Goal: Information Seeking & Learning: Learn about a topic

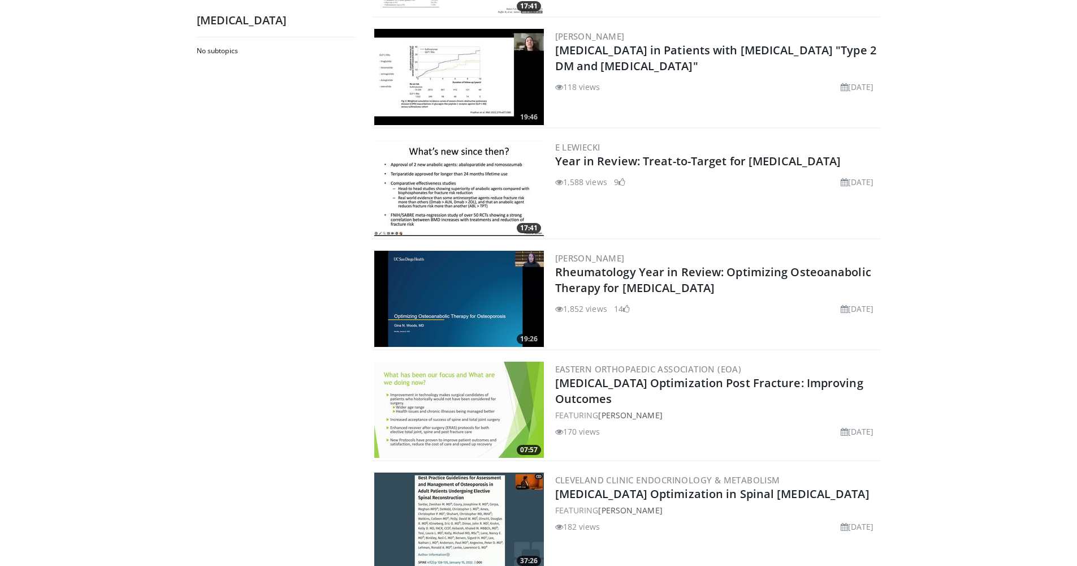
scroll to position [2501, 0]
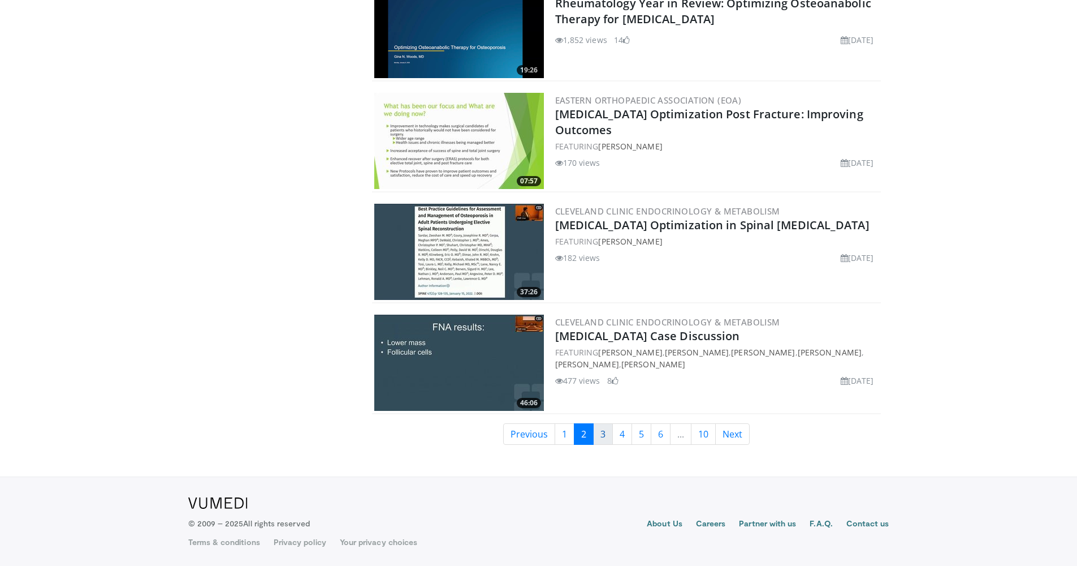
click at [597, 431] on link "3" at bounding box center [603, 433] width 20 height 21
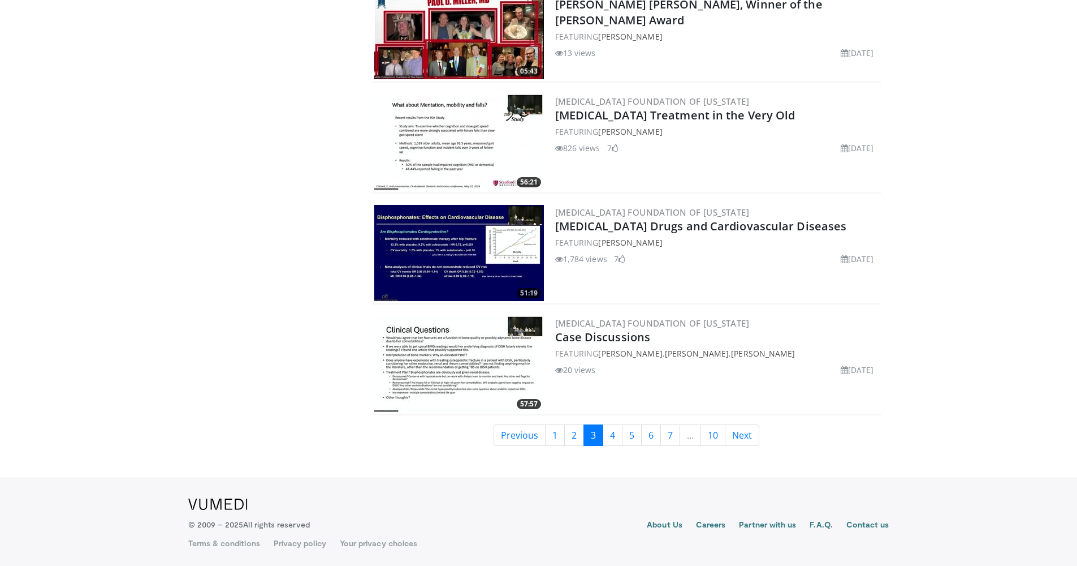
scroll to position [2501, 0]
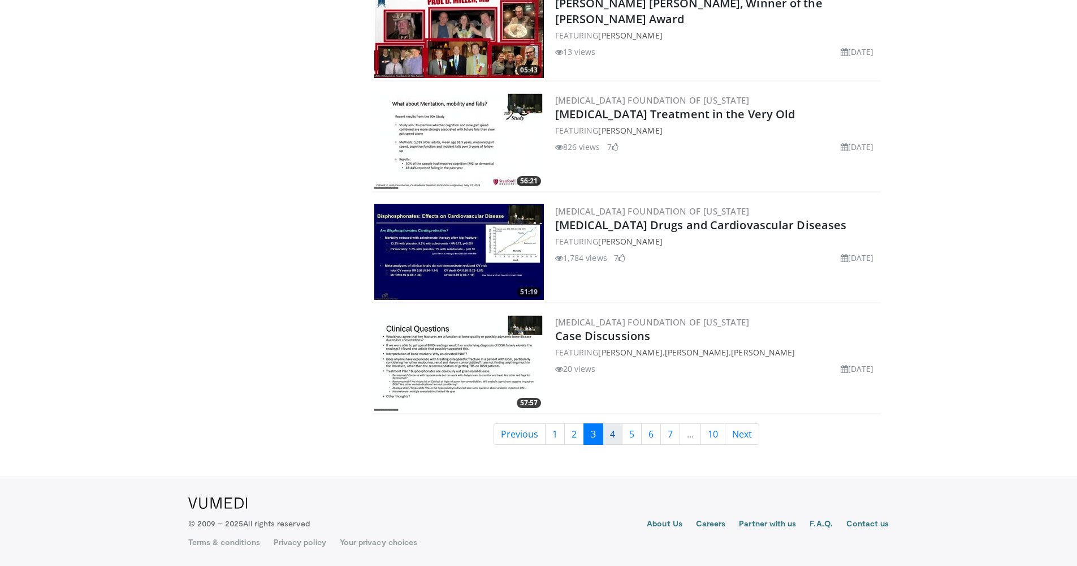
click at [610, 438] on link "4" at bounding box center [613, 433] width 20 height 21
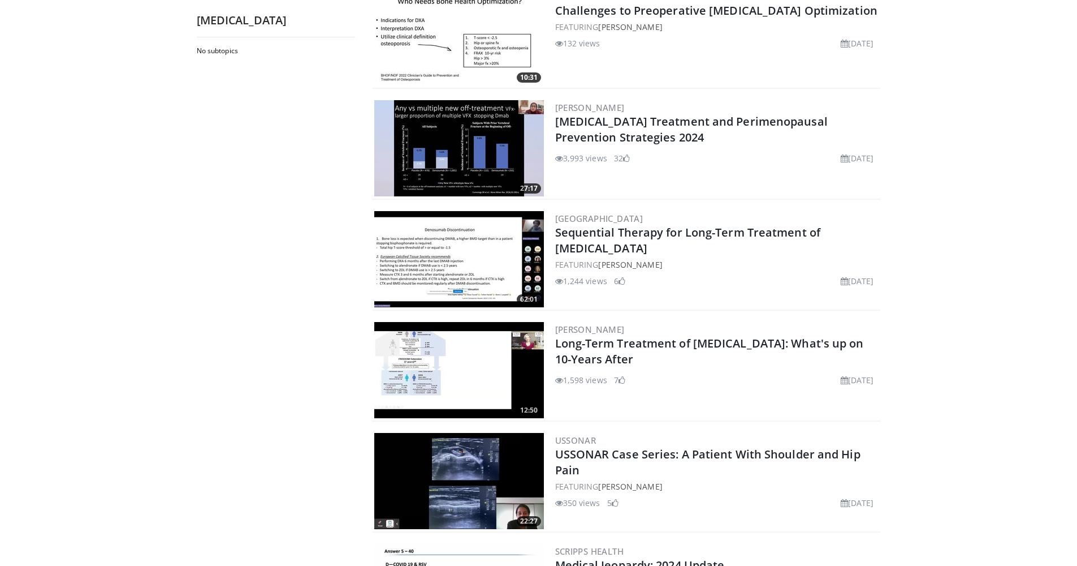
scroll to position [2480, 0]
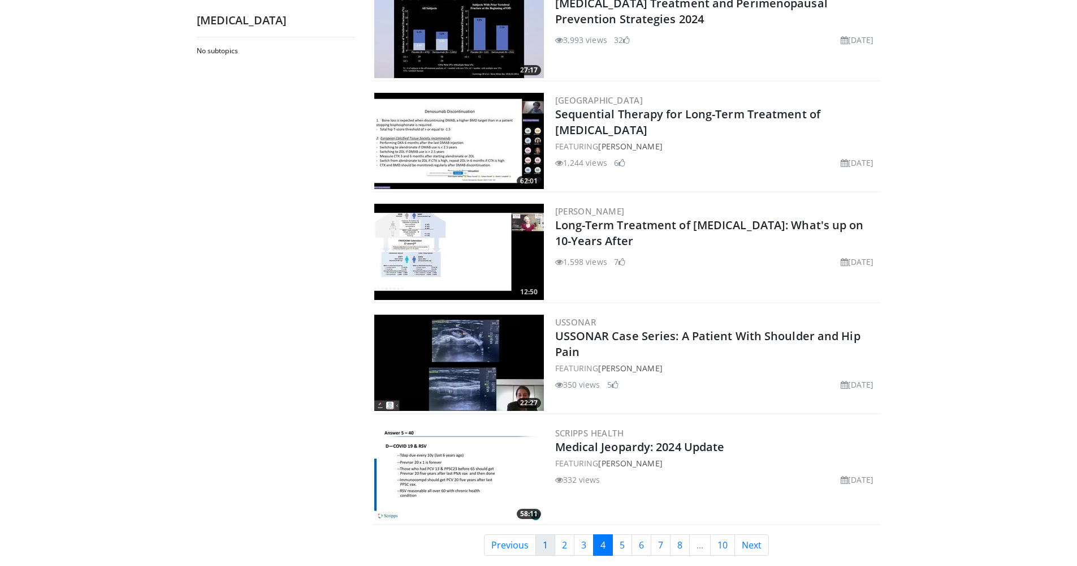
click at [545, 535] on link "1" at bounding box center [546, 544] width 20 height 21
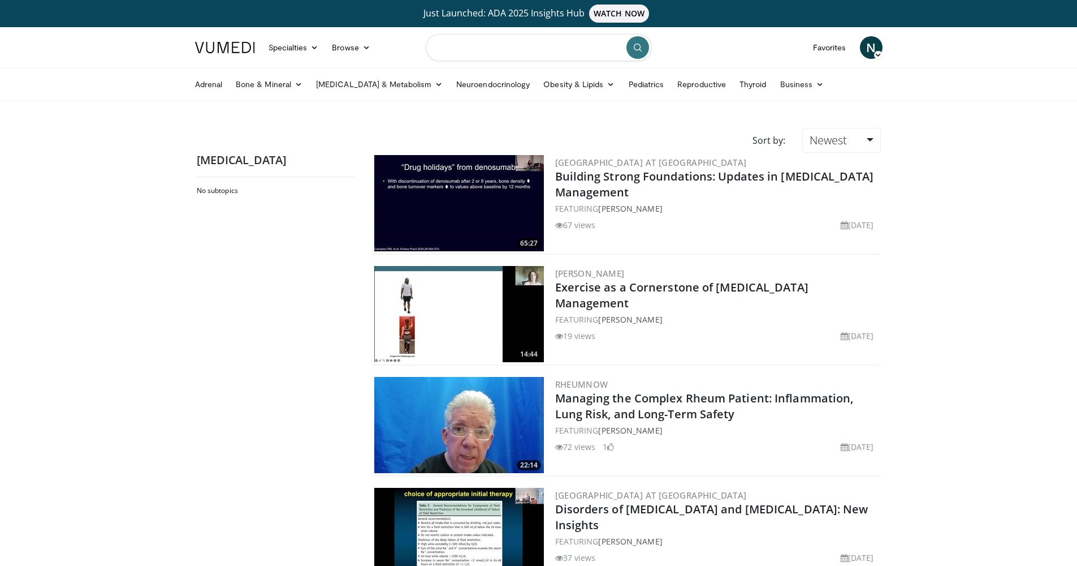
click at [492, 49] on input "Search topics, interventions" at bounding box center [539, 47] width 226 height 27
type input "**********"
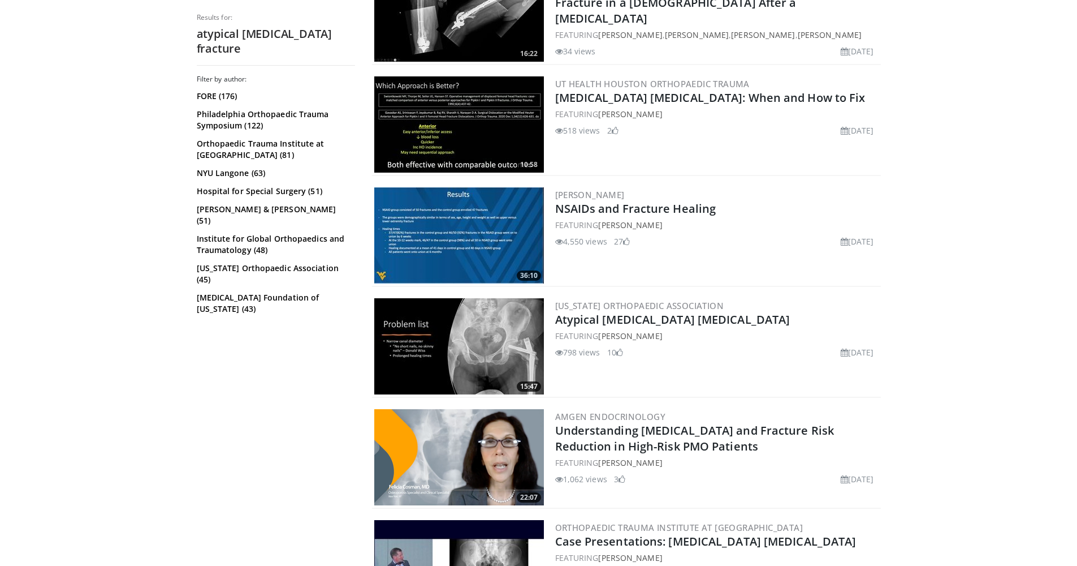
scroll to position [2200, 0]
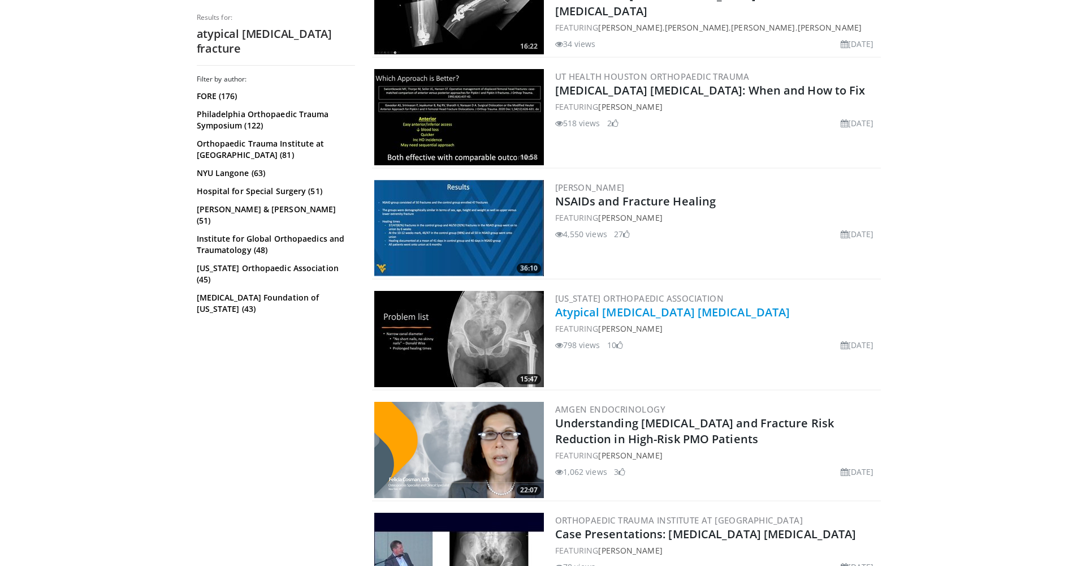
click at [628, 305] on link "Atypical [MEDICAL_DATA] [MEDICAL_DATA]" at bounding box center [672, 311] width 235 height 15
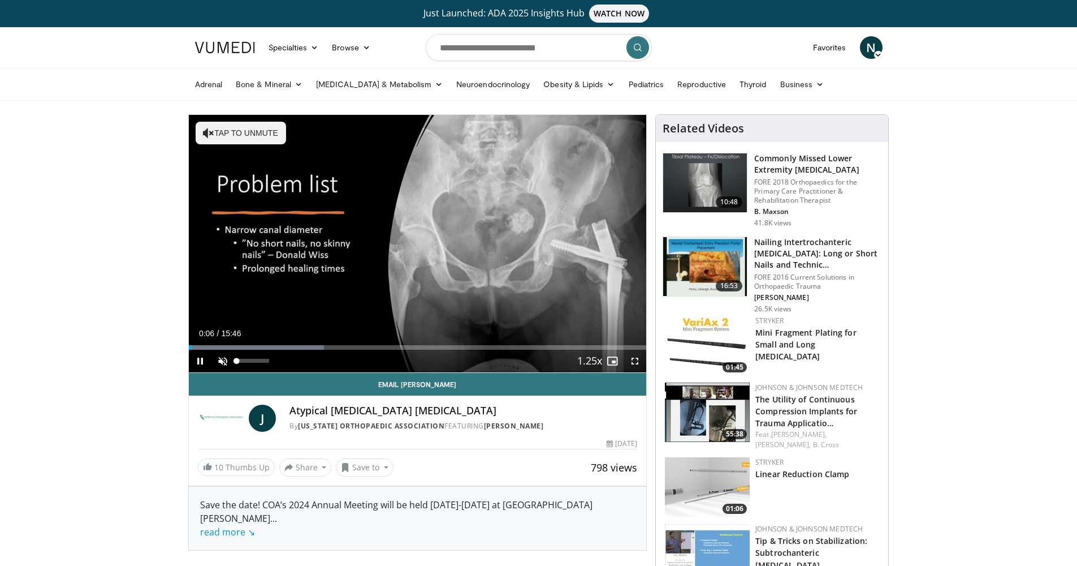
click at [221, 357] on span "Video Player" at bounding box center [223, 361] width 23 height 23
click at [204, 346] on div "Progress Bar" at bounding box center [204, 347] width 1 height 5
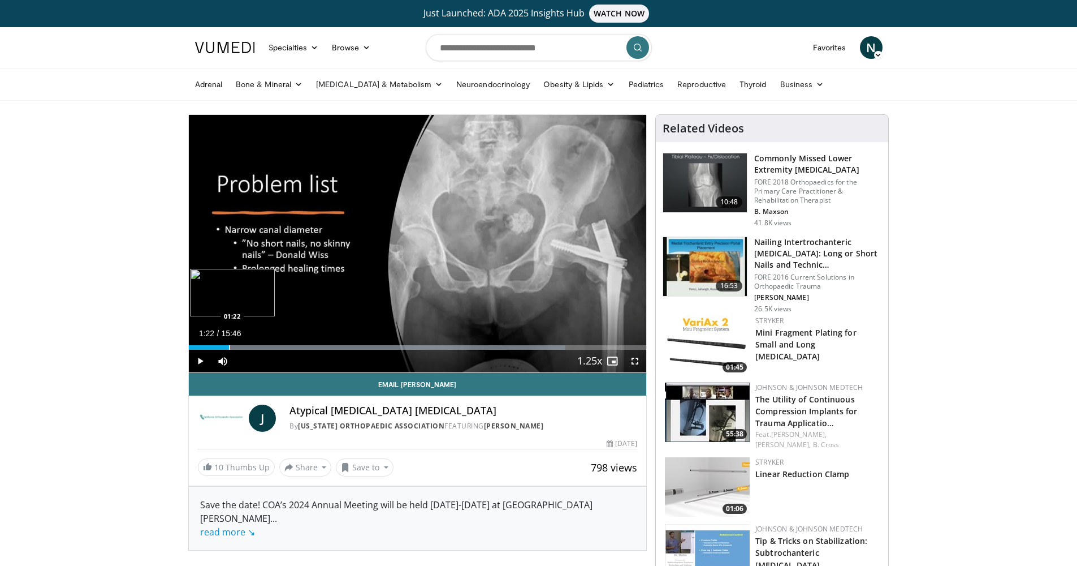
click at [229, 346] on div "Progress Bar" at bounding box center [229, 347] width 1 height 5
click at [244, 347] on div "Progress Bar" at bounding box center [244, 347] width 1 height 5
click at [256, 346] on div "Progress Bar" at bounding box center [256, 347] width 1 height 5
click at [279, 345] on div "Progress Bar" at bounding box center [279, 347] width 1 height 5
click at [272, 346] on div "Progress Bar" at bounding box center [272, 347] width 1 height 5
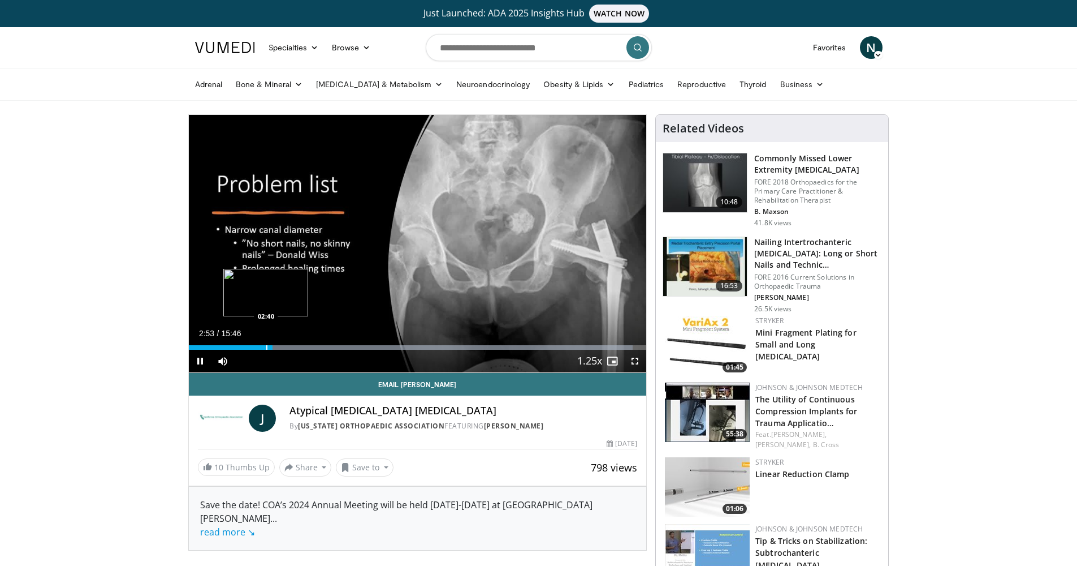
click at [266, 346] on div "Progress Bar" at bounding box center [266, 347] width 1 height 5
click at [259, 347] on div "02:41" at bounding box center [228, 347] width 78 height 5
click at [265, 347] on div "Progress Bar" at bounding box center [265, 347] width 1 height 5
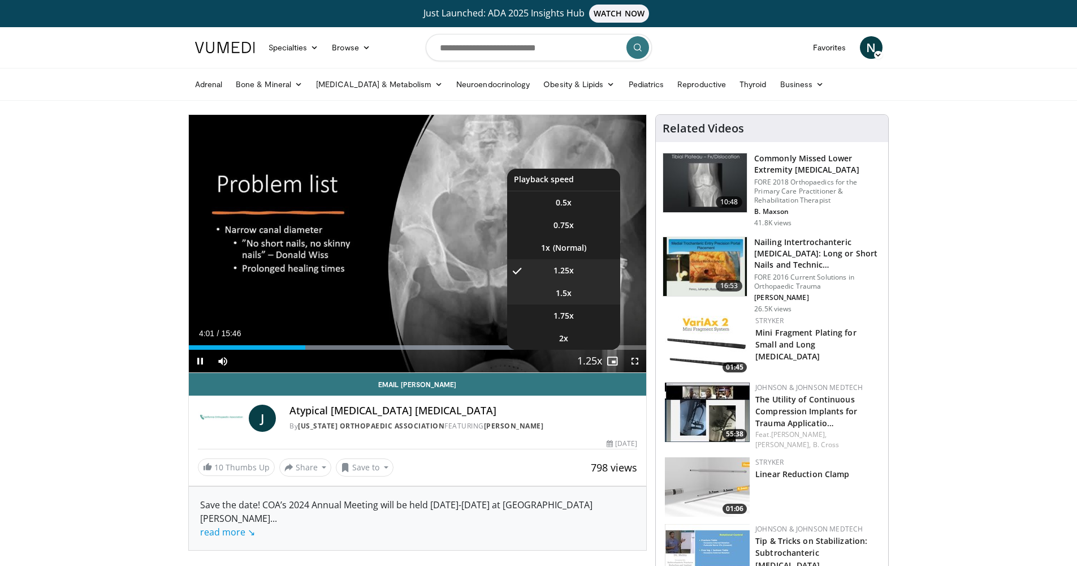
click at [579, 298] on li "1.5x" at bounding box center [563, 293] width 113 height 23
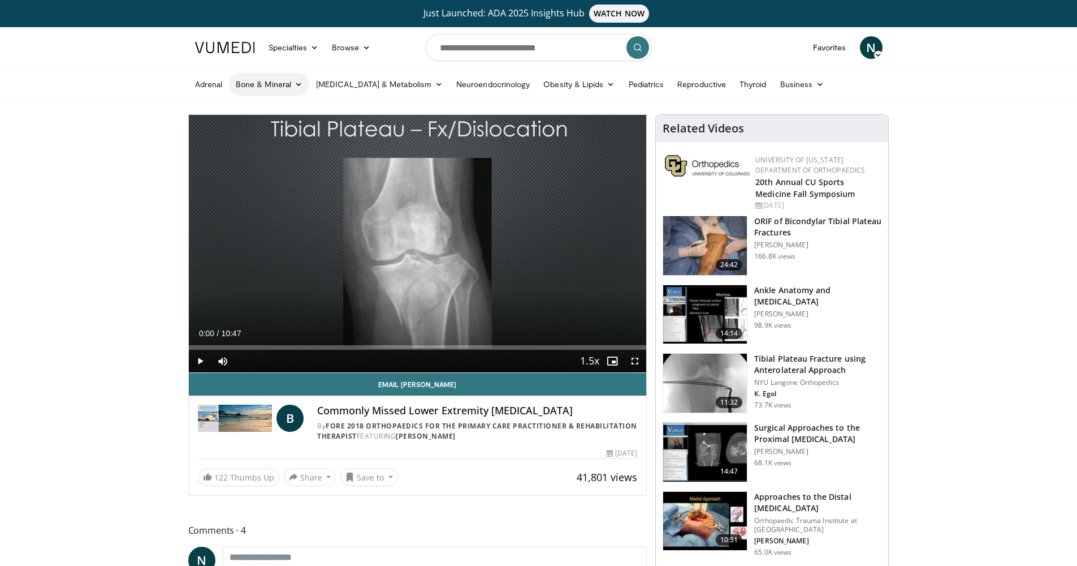
click at [268, 83] on link "Bone & Mineral" at bounding box center [269, 84] width 80 height 23
click at [275, 107] on link "[MEDICAL_DATA]" at bounding box center [297, 111] width 135 height 18
